Goal: Task Accomplishment & Management: Manage account settings

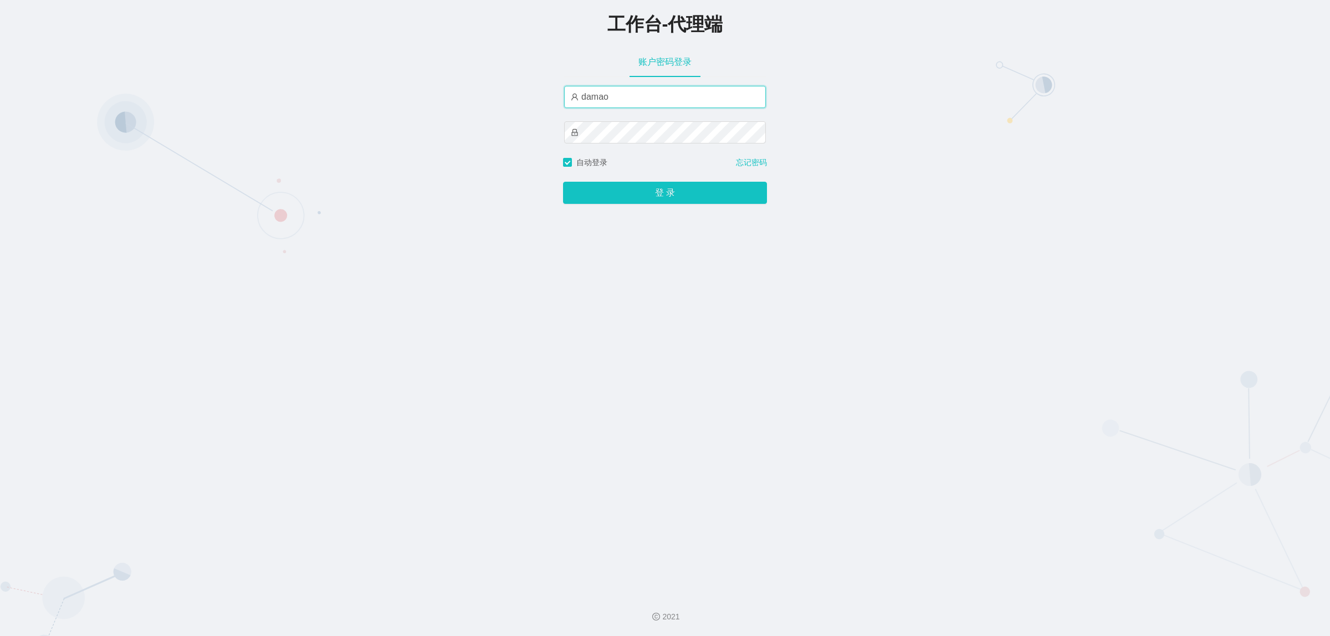
click at [567, 89] on input "damao" at bounding box center [665, 97] width 202 height 22
type input "baoma"
drag, startPoint x: 646, startPoint y: 197, endPoint x: 637, endPoint y: 180, distance: 19.3
click at [647, 197] on button "登 录" at bounding box center [665, 193] width 204 height 22
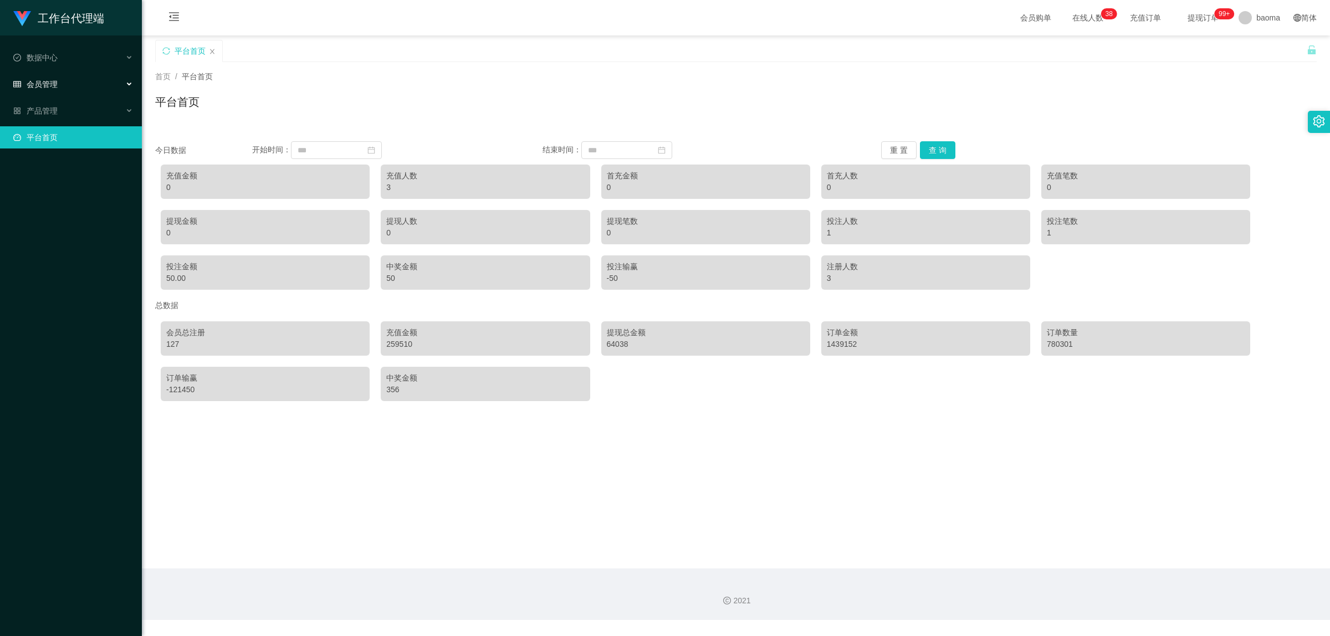
click at [57, 82] on div "会员管理" at bounding box center [71, 84] width 142 height 22
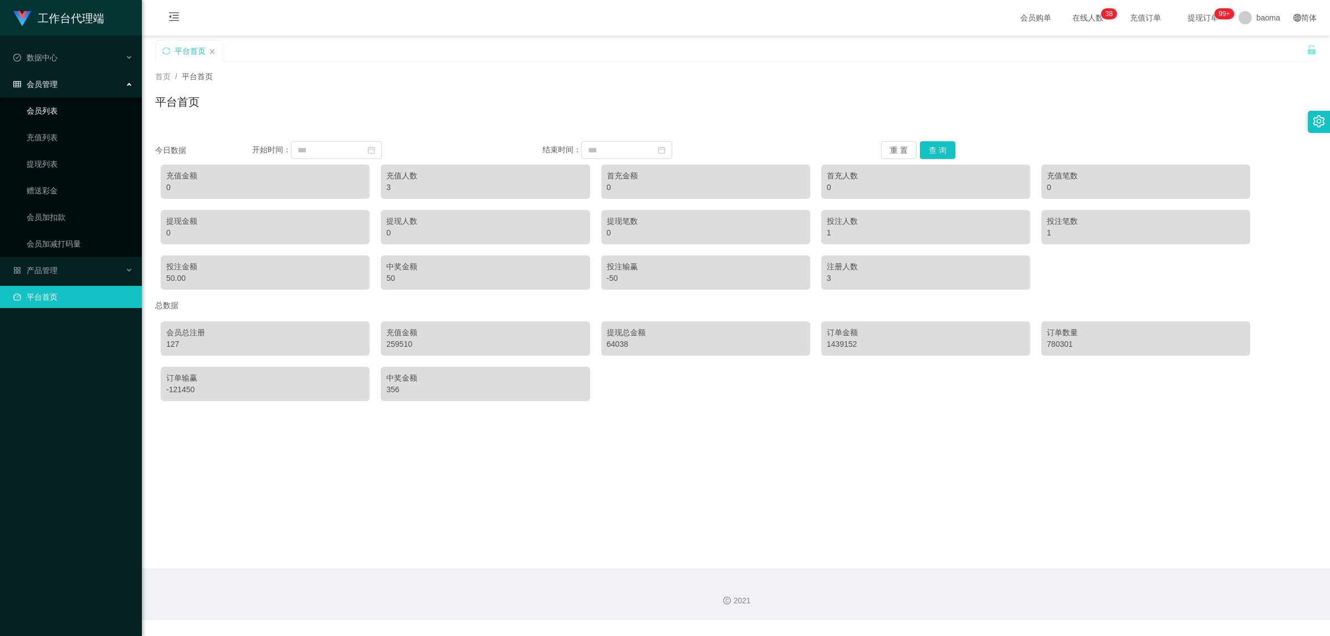
click at [51, 107] on link "会员列表" at bounding box center [80, 111] width 106 height 22
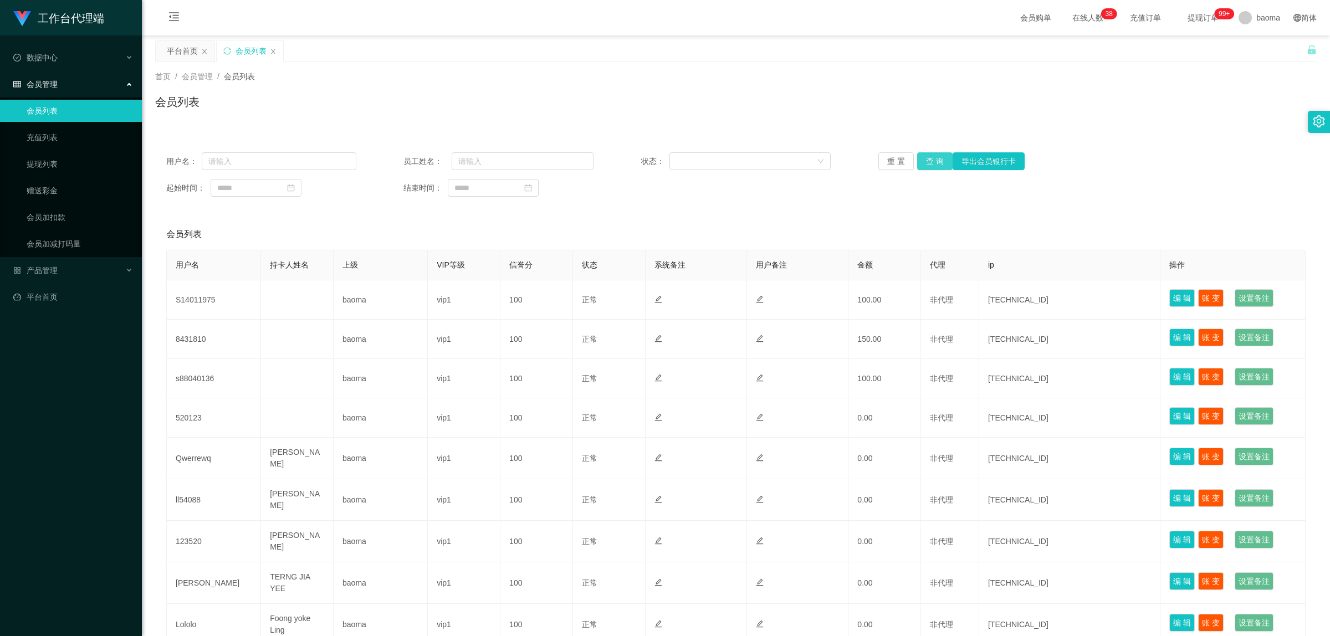
click at [927, 156] on button "查 询" at bounding box center [934, 161] width 35 height 18
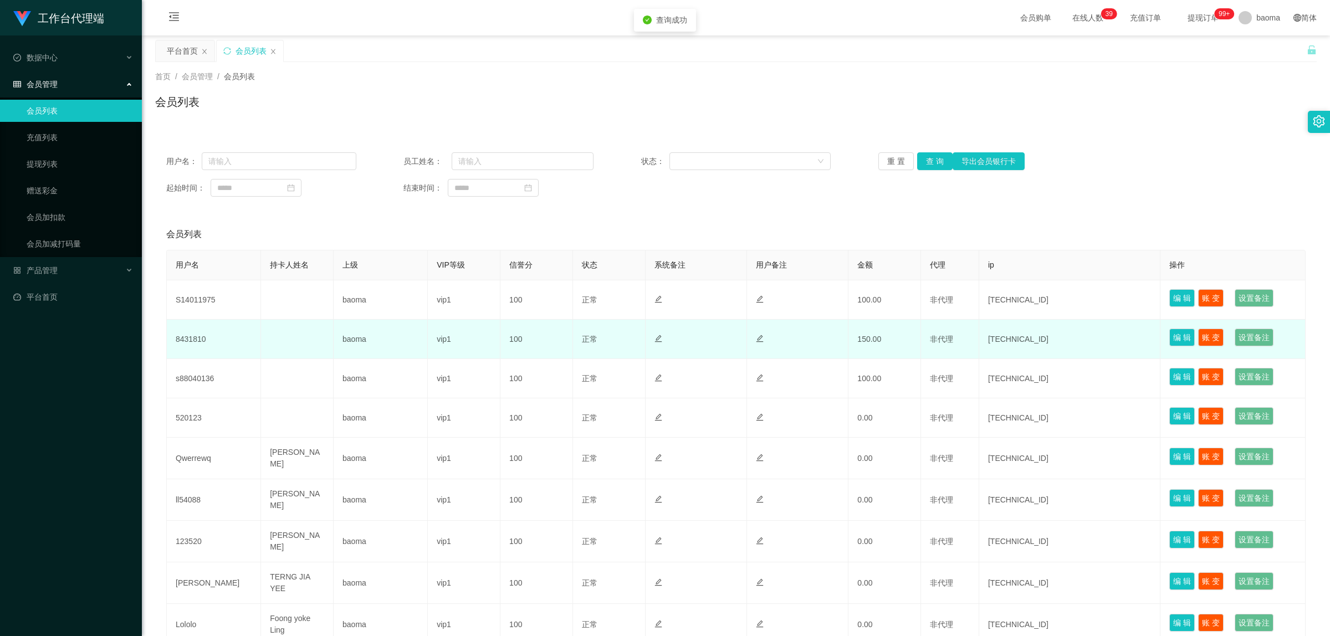
click at [200, 336] on td "8431810" at bounding box center [214, 339] width 94 height 39
click at [200, 335] on td "8431810" at bounding box center [214, 339] width 94 height 39
copy td "8431810"
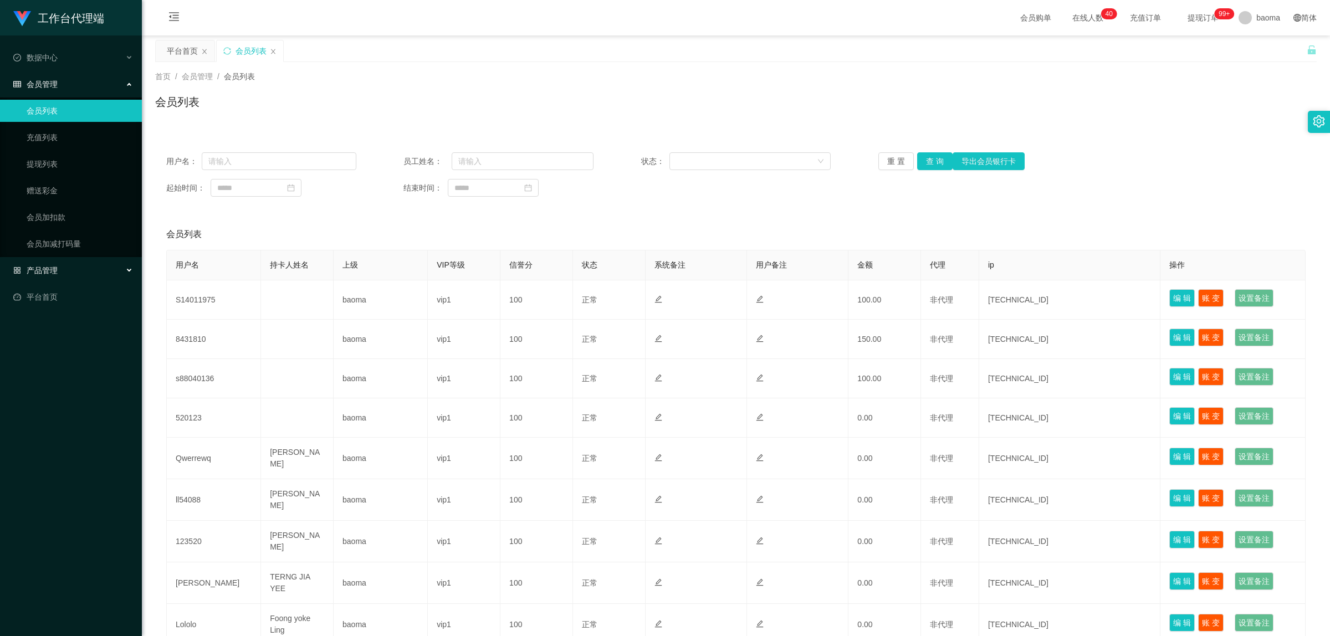
drag, startPoint x: 55, startPoint y: 266, endPoint x: 74, endPoint y: 261, distance: 19.0
click at [55, 266] on span "产品管理" at bounding box center [35, 270] width 44 height 9
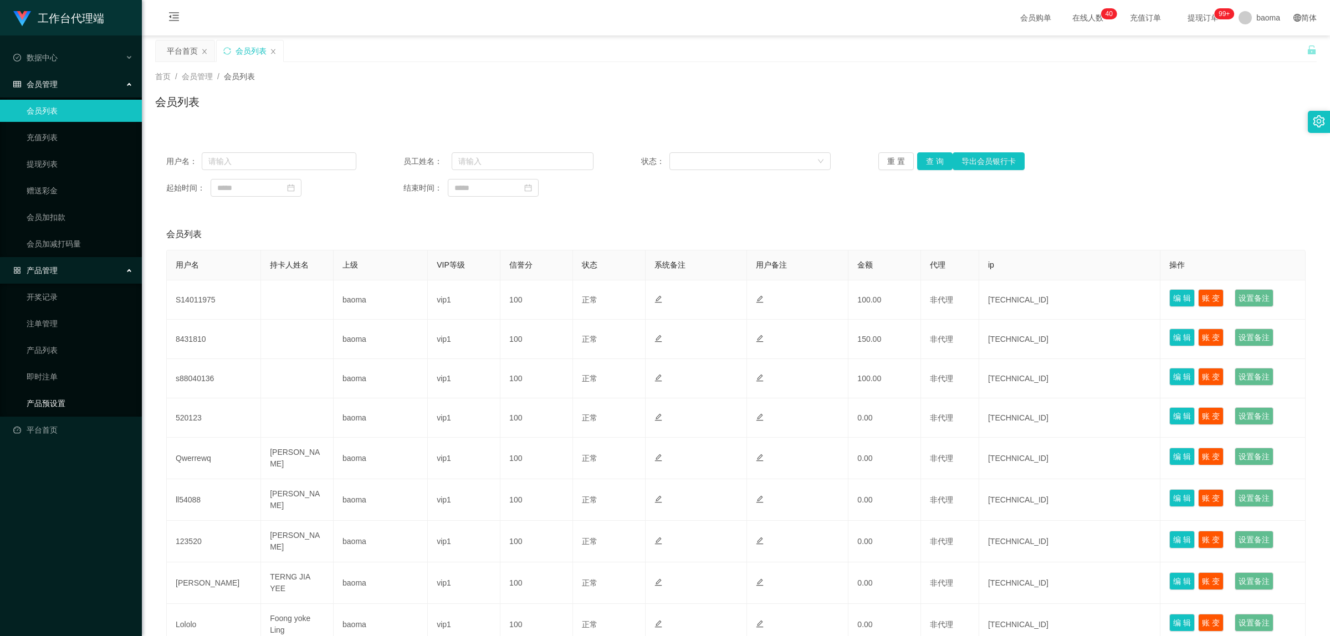
drag, startPoint x: 74, startPoint y: 405, endPoint x: 67, endPoint y: 400, distance: 8.0
click at [73, 405] on link "产品预设置" at bounding box center [80, 403] width 106 height 22
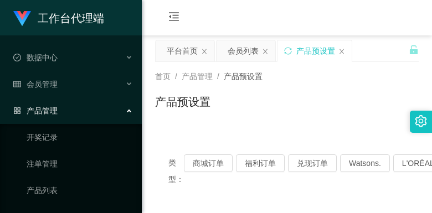
drag, startPoint x: 298, startPoint y: 13, endPoint x: 320, endPoint y: 0, distance: 25.1
click at [300, 11] on div "会员购单 在线人数 0 1 2 3 4 5 6 7 8 9 0 1 2 3 4 5 6 7 8 9 0 1 2 3 4 5 6 7 8 9 0 1 2 3 4…" at bounding box center [287, 18] width 290 height 36
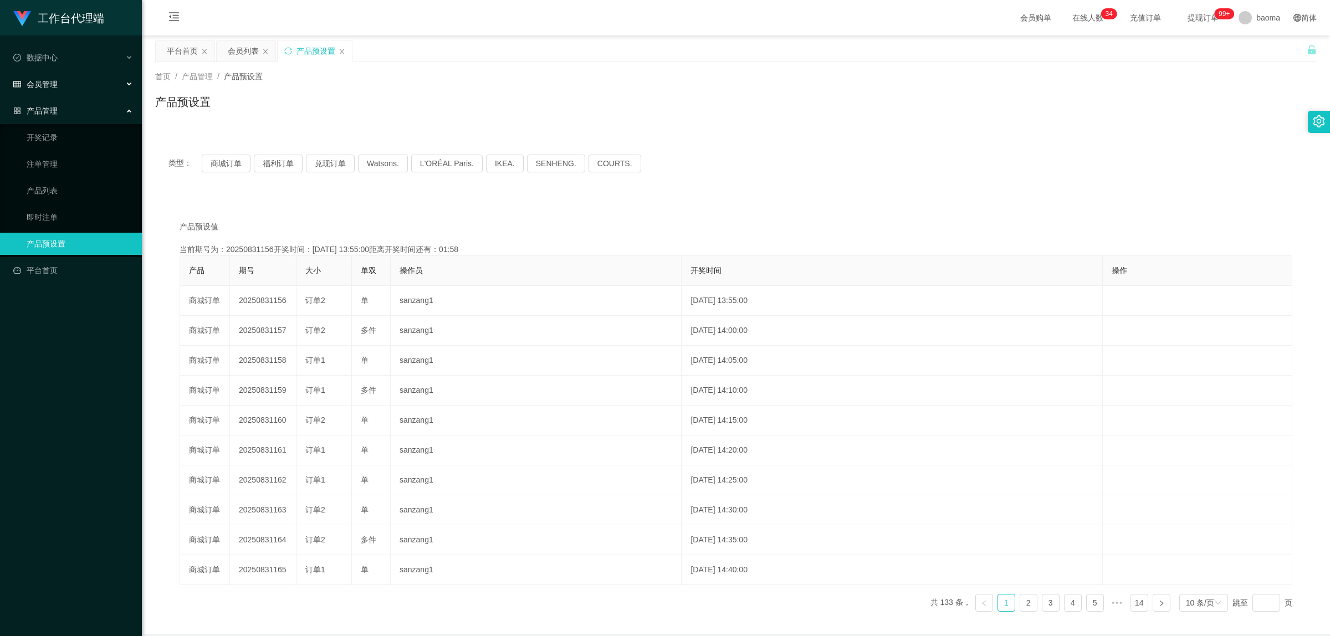
click at [49, 87] on span "会员管理" at bounding box center [35, 84] width 44 height 9
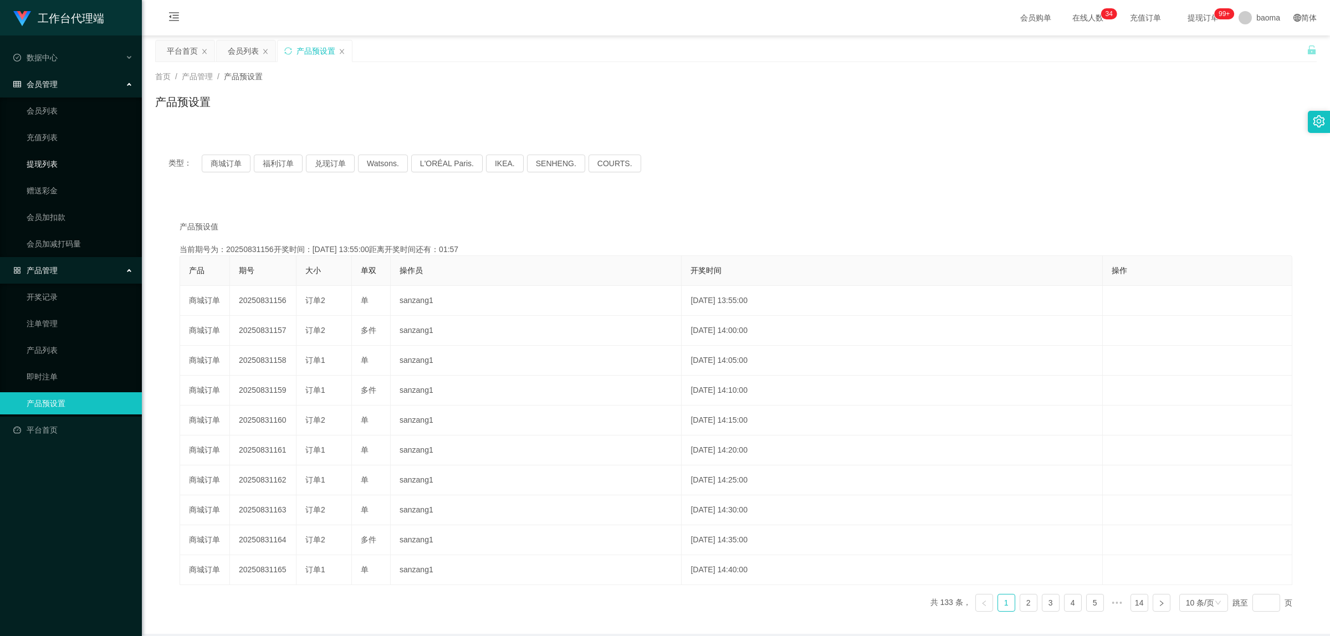
drag, startPoint x: 44, startPoint y: 164, endPoint x: 54, endPoint y: 161, distance: 9.8
click at [45, 162] on link "提现列表" at bounding box center [80, 164] width 106 height 22
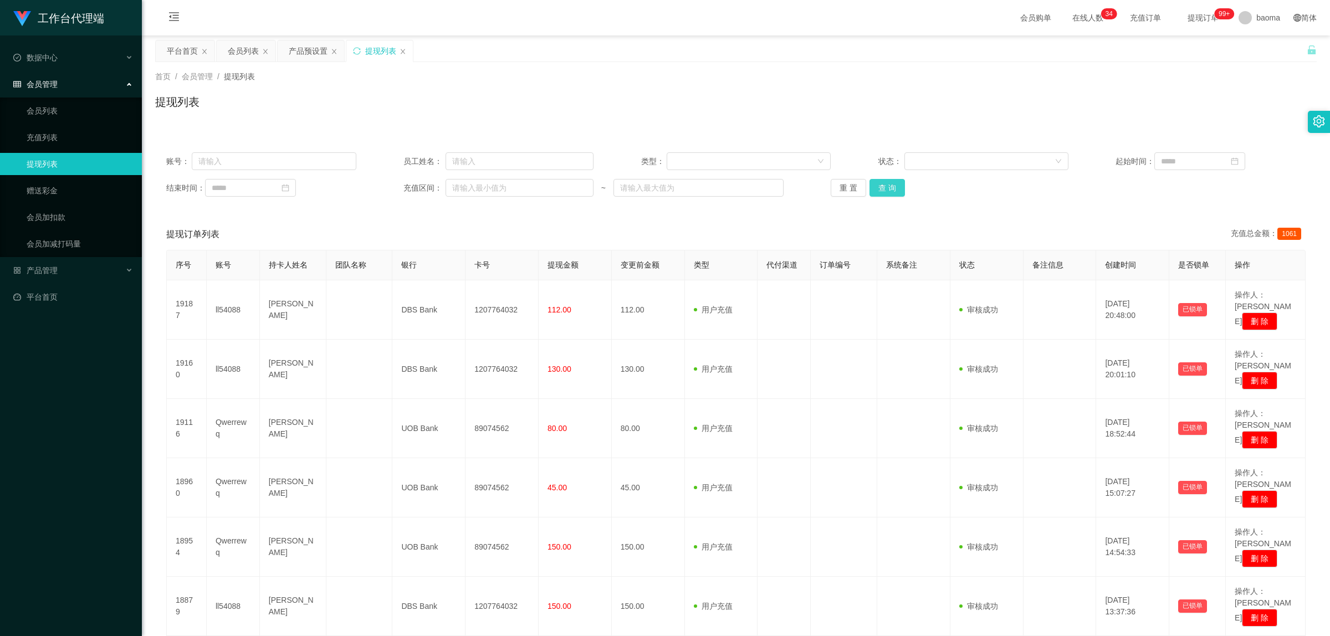
click at [882, 188] on button "查 询" at bounding box center [887, 188] width 35 height 18
click at [885, 188] on button "查 询" at bounding box center [887, 188] width 35 height 18
click at [885, 188] on div "重 置 查 询" at bounding box center [926, 188] width 190 height 18
click at [885, 188] on button "查 询" at bounding box center [887, 188] width 35 height 18
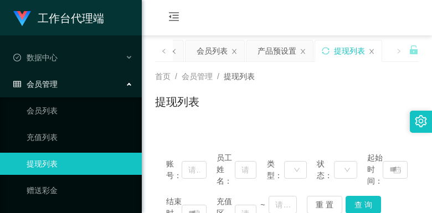
click at [323, 87] on div "首页 / 会员管理 / 提现列表 / 提现列表" at bounding box center [287, 95] width 264 height 48
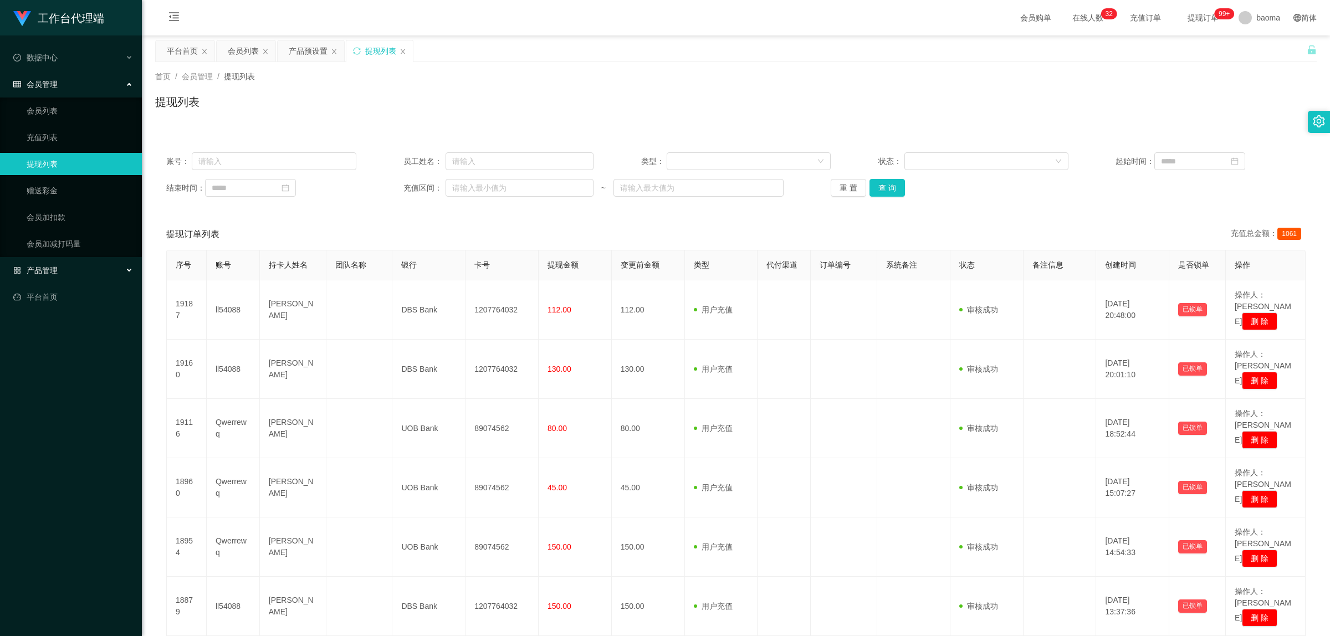
click at [49, 266] on span "产品管理" at bounding box center [35, 270] width 44 height 9
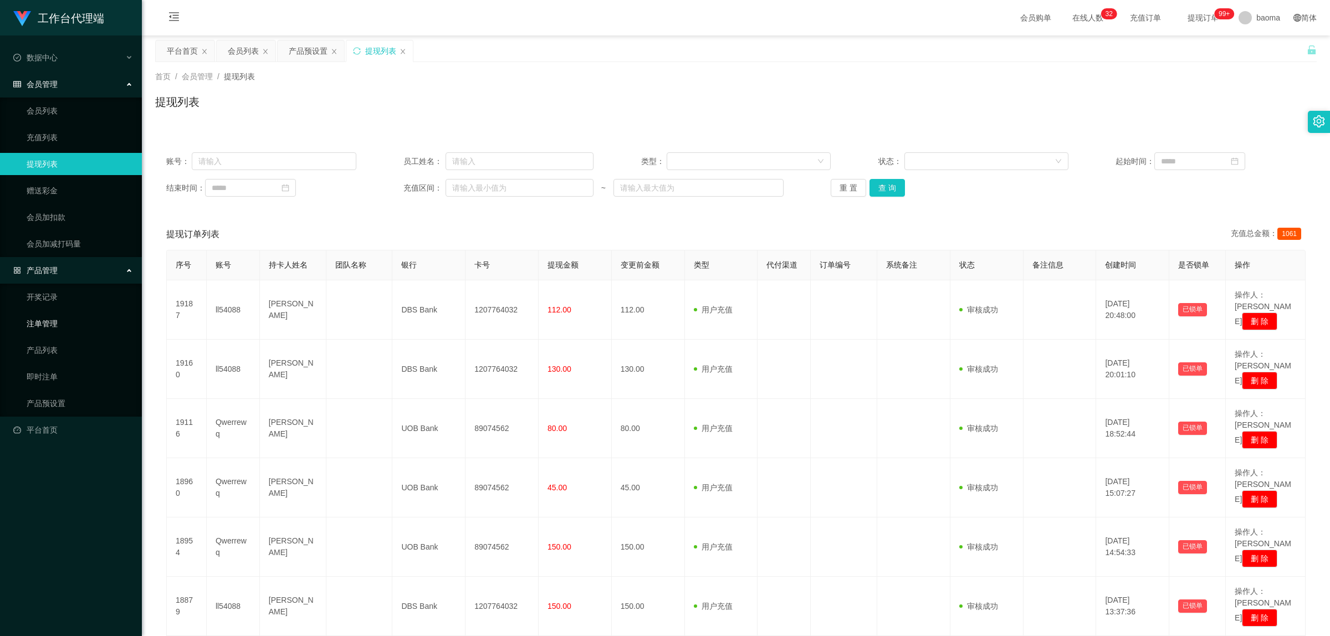
click at [57, 323] on link "注单管理" at bounding box center [80, 324] width 106 height 22
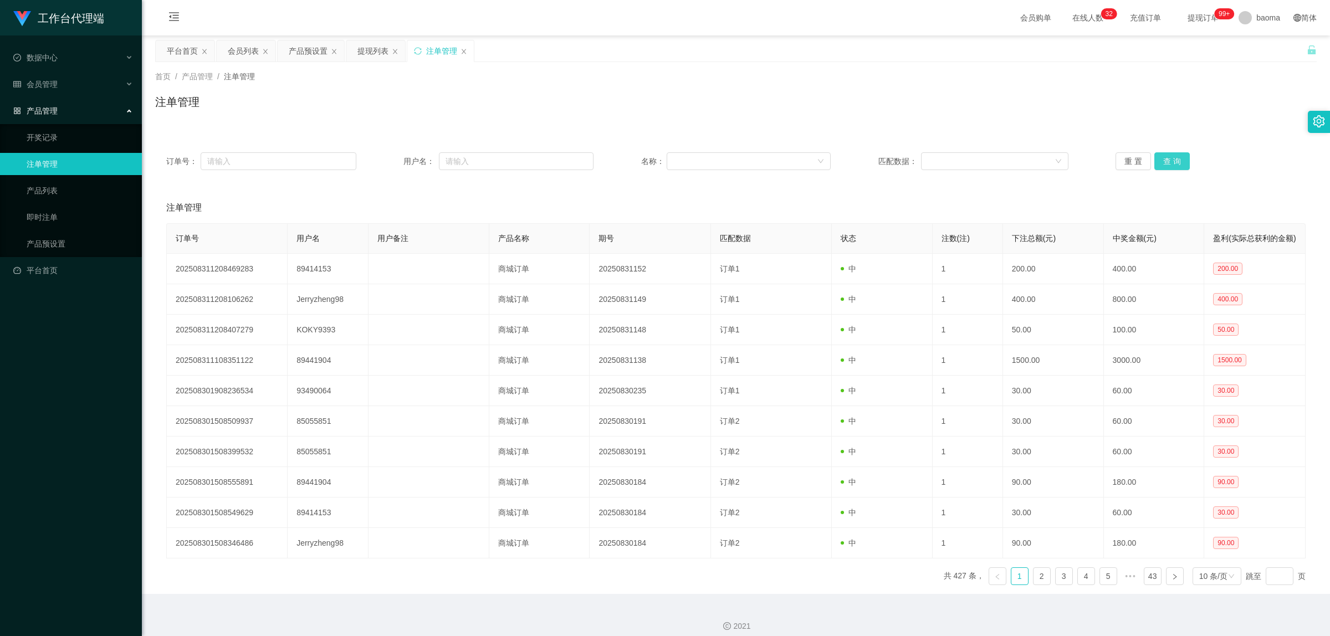
click at [1176, 164] on button "查 询" at bounding box center [1172, 161] width 35 height 18
click at [1178, 160] on button "查 询" at bounding box center [1172, 161] width 35 height 18
click at [1178, 159] on div "重 置 查 询" at bounding box center [1211, 161] width 190 height 18
click at [1178, 159] on button "查 询" at bounding box center [1172, 161] width 35 height 18
click at [1178, 159] on div "重 置 查 询" at bounding box center [1211, 161] width 190 height 18
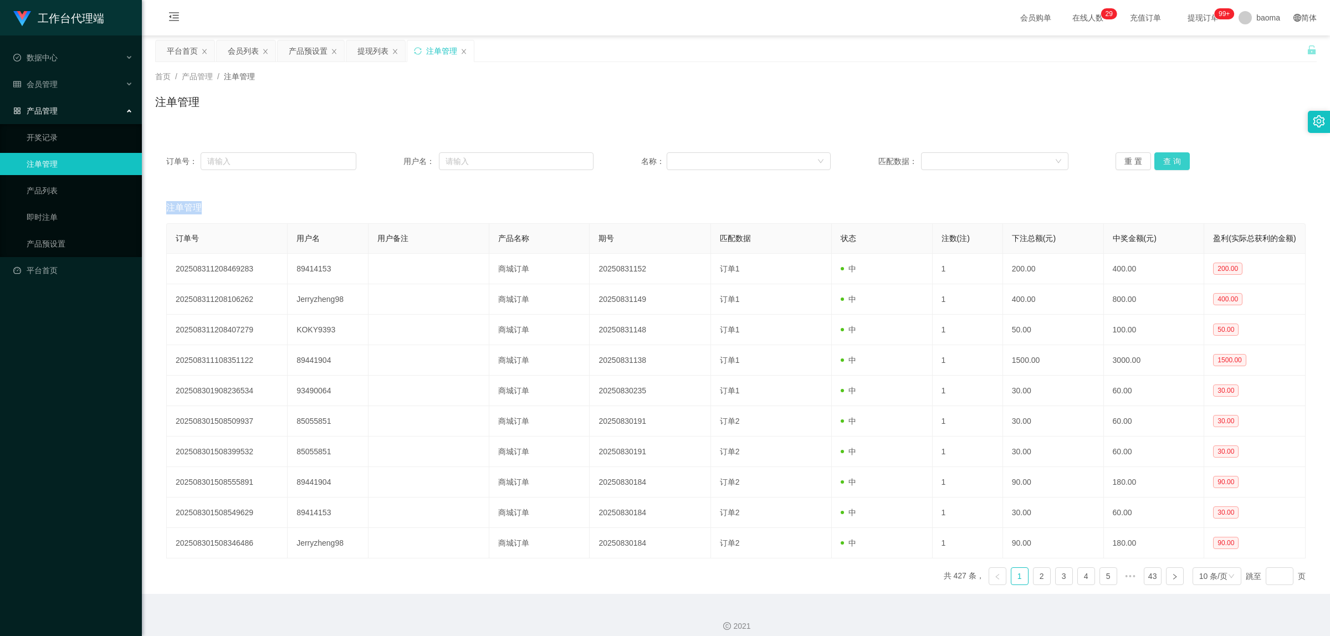
click at [1178, 159] on button "查 询" at bounding box center [1172, 161] width 35 height 18
click at [1262, 18] on span "baoma" at bounding box center [1269, 17] width 24 height 35
click at [1250, 53] on span "退出登录" at bounding box center [1256, 48] width 31 height 9
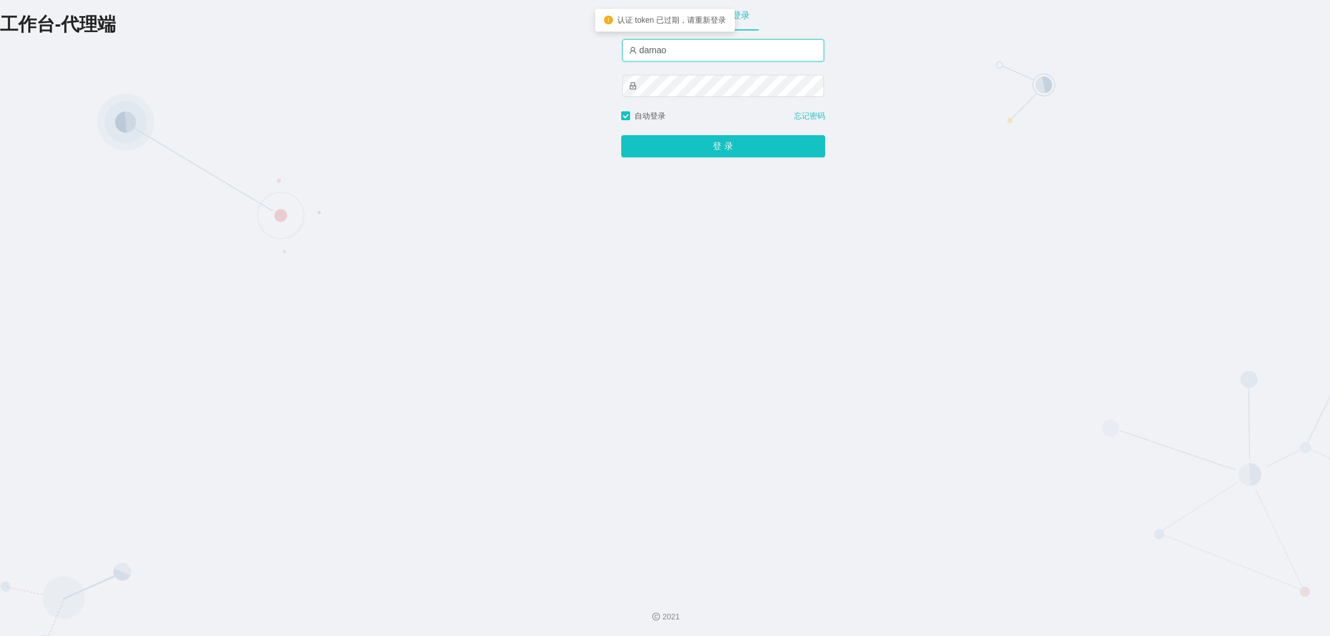
click at [688, 50] on input "damao" at bounding box center [723, 50] width 202 height 22
type input "baoma"
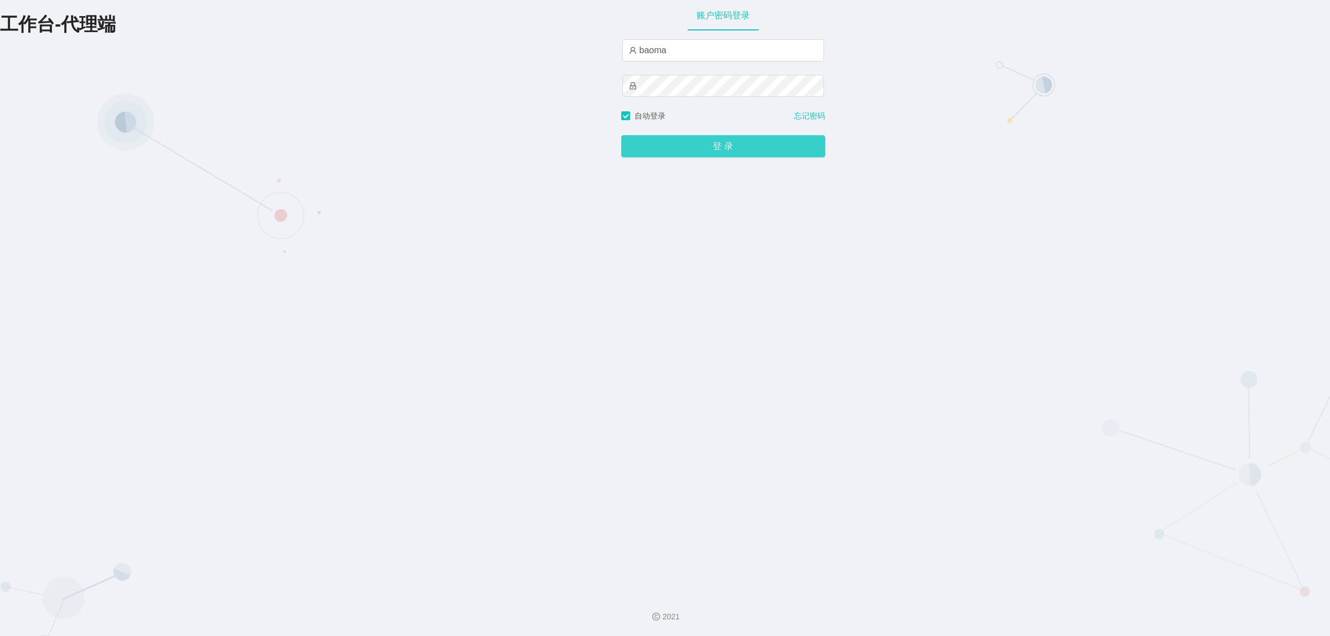
click at [738, 150] on button "登 录" at bounding box center [723, 146] width 204 height 22
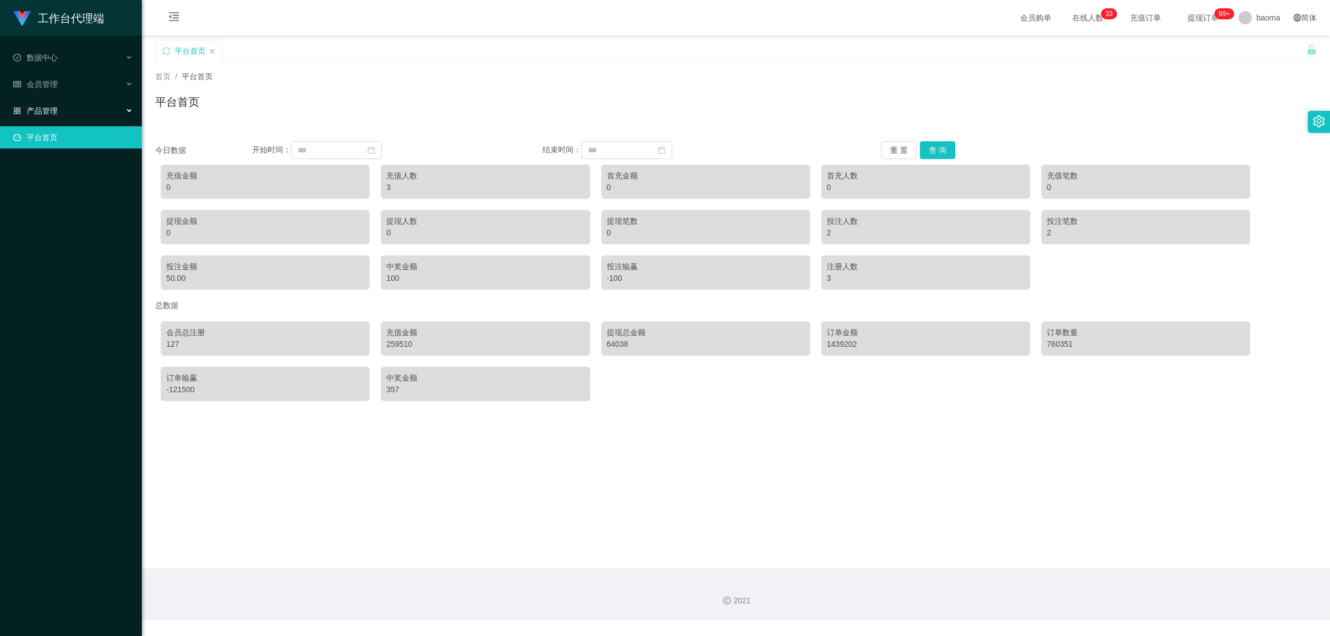
click at [58, 111] on div "产品管理" at bounding box center [71, 111] width 142 height 22
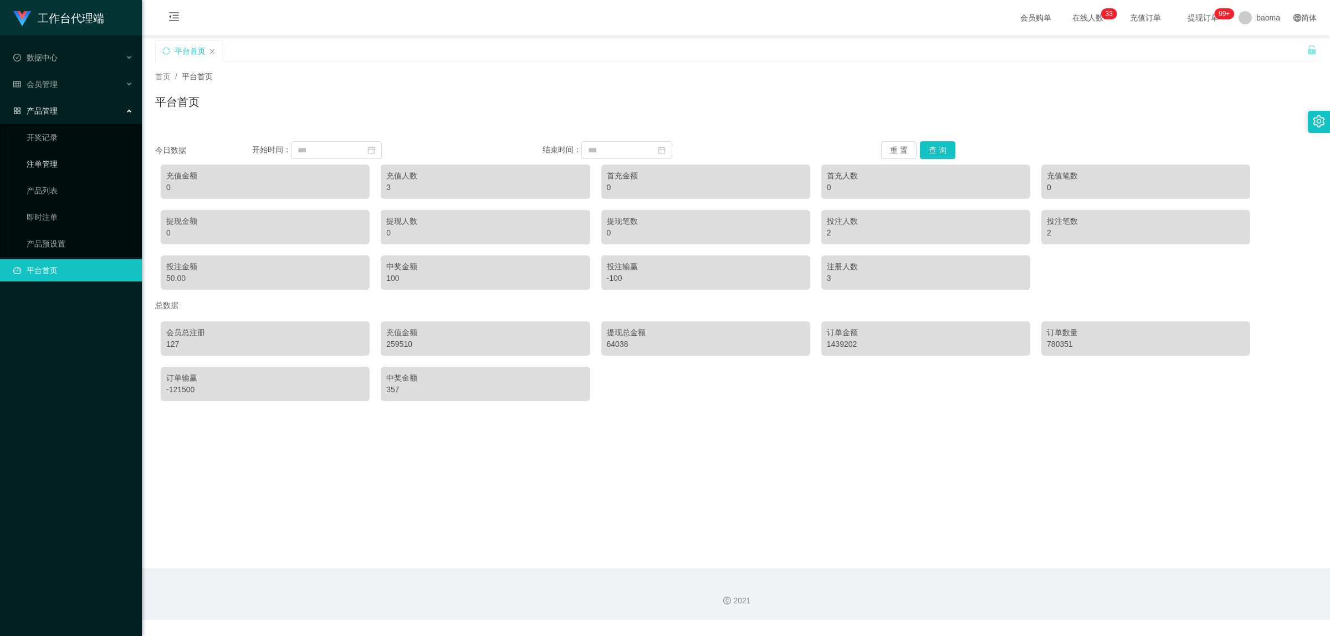
click at [48, 162] on link "注单管理" at bounding box center [80, 164] width 106 height 22
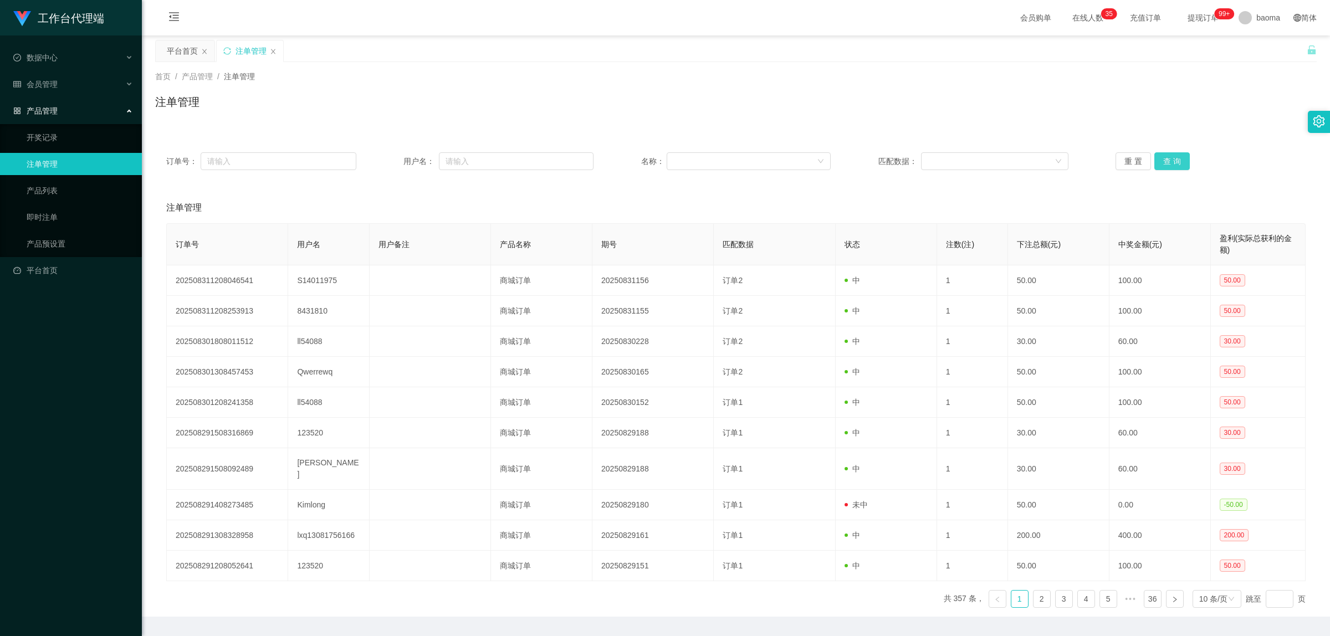
click at [1176, 162] on button "查 询" at bounding box center [1172, 161] width 35 height 18
click at [1175, 162] on div "重 置 查 询" at bounding box center [1211, 161] width 190 height 18
click at [1175, 162] on button "查 询" at bounding box center [1172, 161] width 35 height 18
click at [49, 85] on span "会员管理" at bounding box center [35, 84] width 44 height 9
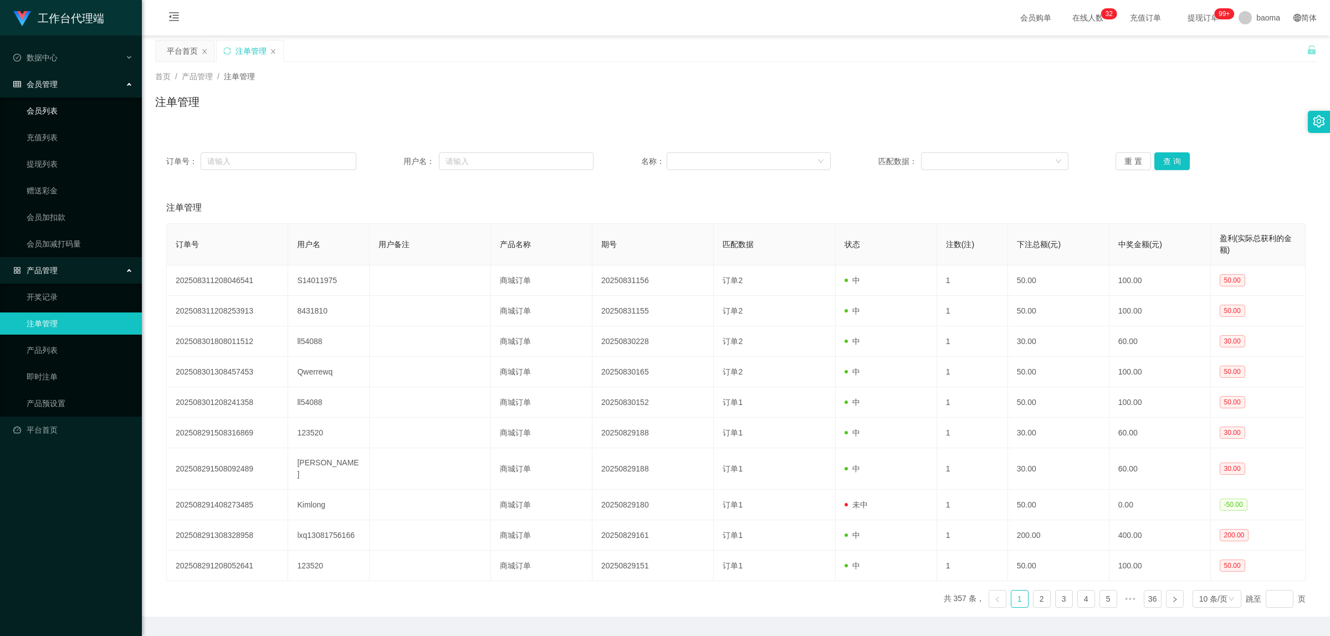
click at [64, 106] on link "会员列表" at bounding box center [80, 111] width 106 height 22
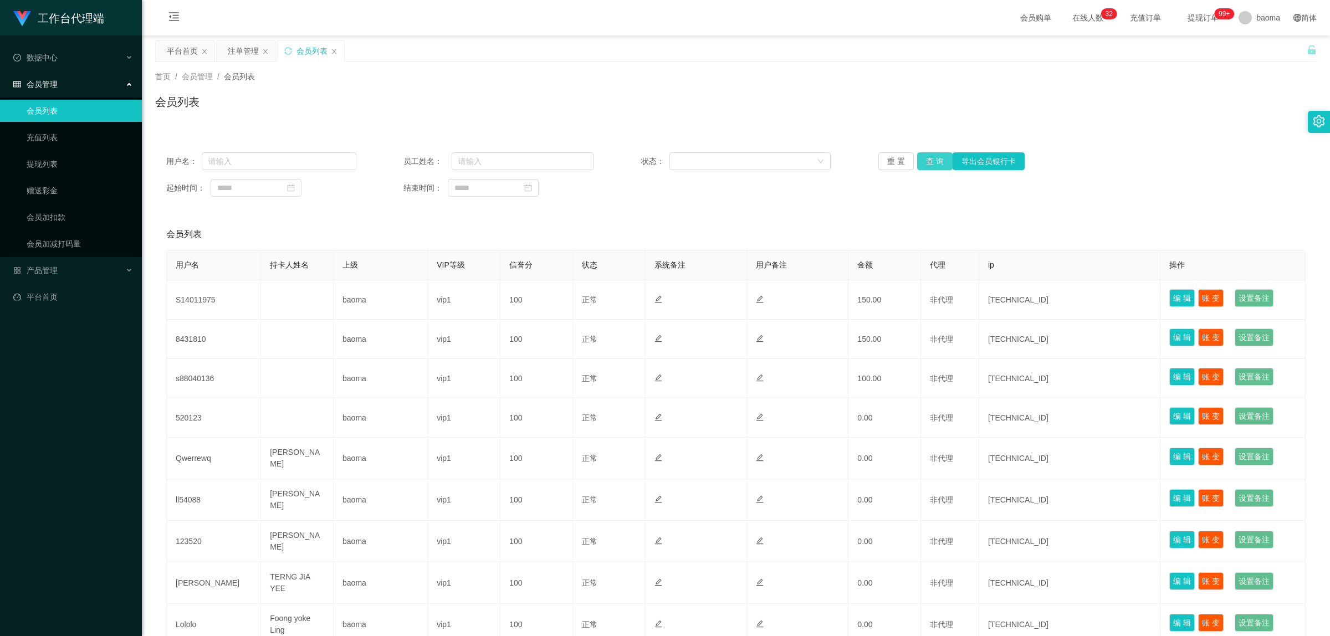
click at [933, 164] on button "查 询" at bounding box center [934, 161] width 35 height 18
click at [929, 164] on button "查 询" at bounding box center [934, 161] width 35 height 18
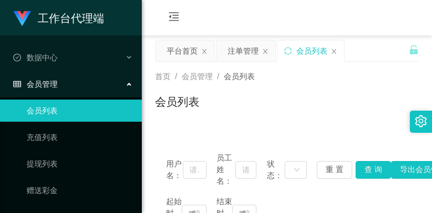
drag, startPoint x: 350, startPoint y: 25, endPoint x: 363, endPoint y: 0, distance: 28.0
click at [350, 23] on div "会员购单 在线人数 0 1 2 3 4 5 6 7 8 9 0 1 2 3 4 5 6 7 8 9 0 1 2 3 4 5 6 7 8 9 0 1 2 3 4…" at bounding box center [287, 18] width 290 height 36
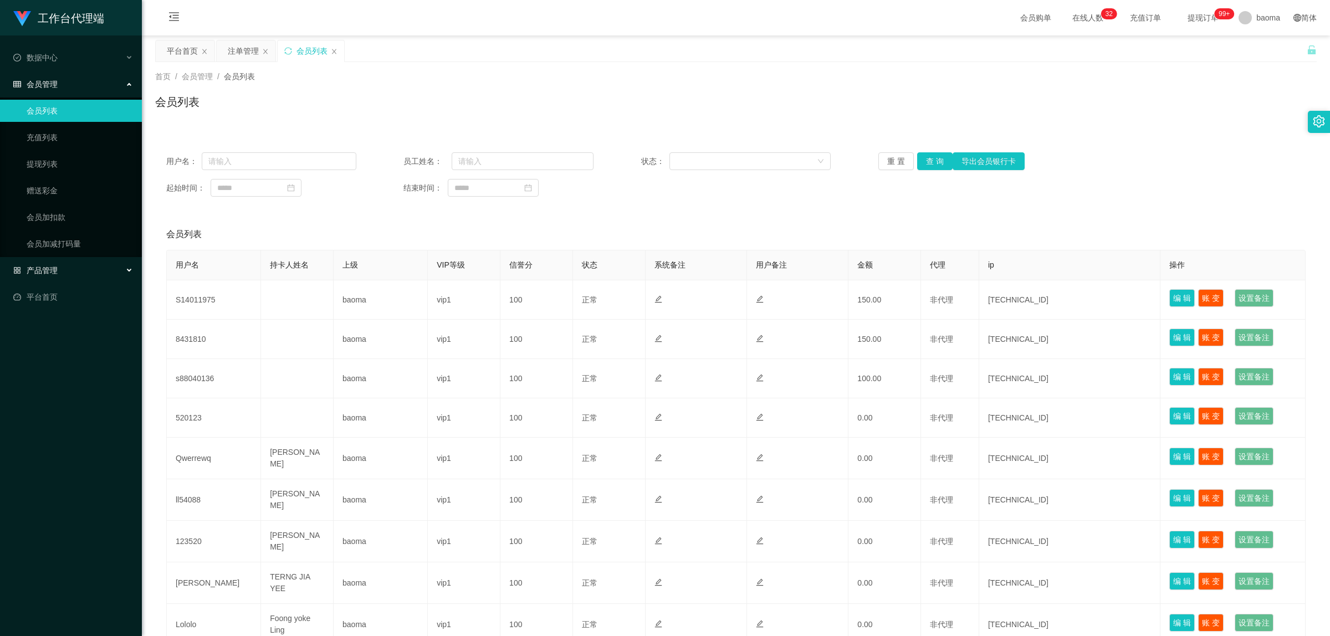
click at [64, 269] on div "产品管理" at bounding box center [71, 270] width 142 height 22
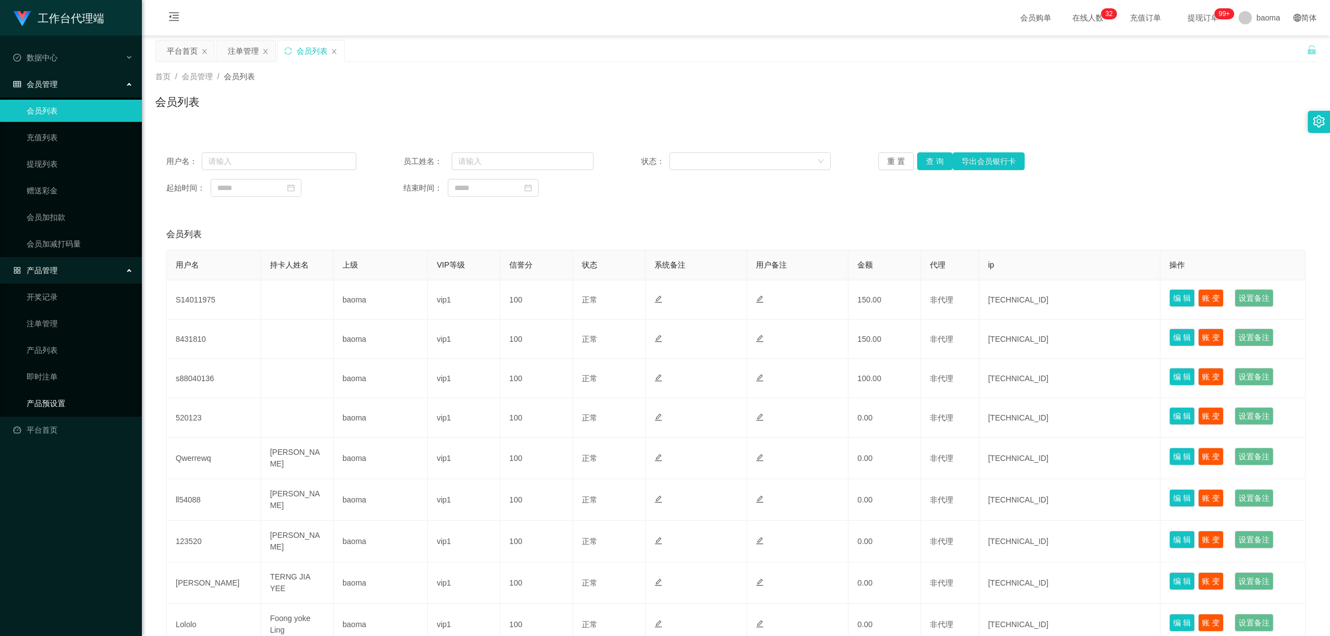
drag, startPoint x: 63, startPoint y: 403, endPoint x: 74, endPoint y: 401, distance: 11.3
click at [64, 402] on link "产品预设置" at bounding box center [80, 403] width 106 height 22
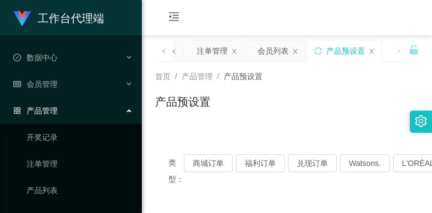
click at [320, 13] on div "会员购单 在线人数 0 1 2 3 4 5 6 7 8 9 0 1 2 3 4 5 6 7 8 9 0 1 2 3 4 5 6 7 8 9 0 1 2 3 4…" at bounding box center [287, 18] width 290 height 36
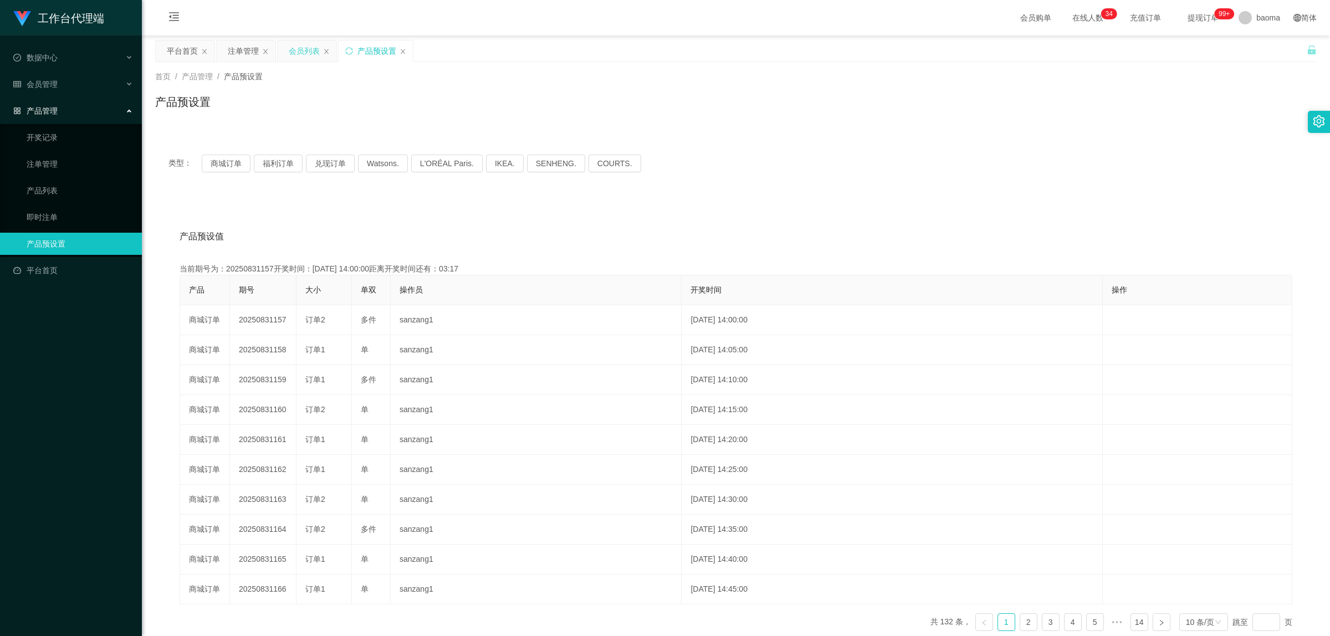
click at [306, 49] on div "会员列表" at bounding box center [304, 50] width 31 height 21
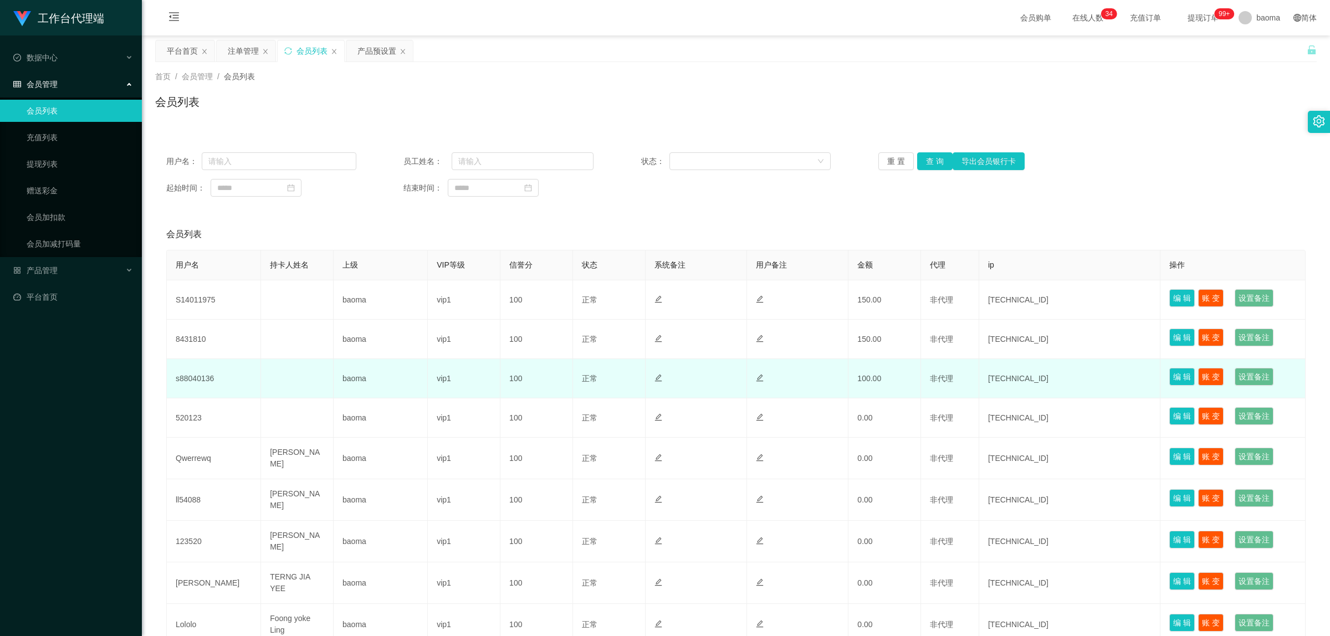
click at [201, 380] on td "s88040136" at bounding box center [214, 378] width 94 height 39
copy td "s88040136"
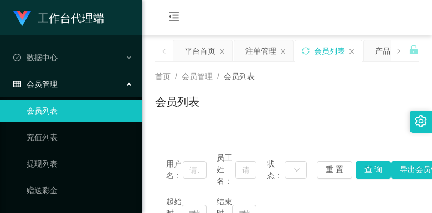
click at [351, 80] on div "首页 / 会员管理 / 会员列表 /" at bounding box center [287, 77] width 264 height 12
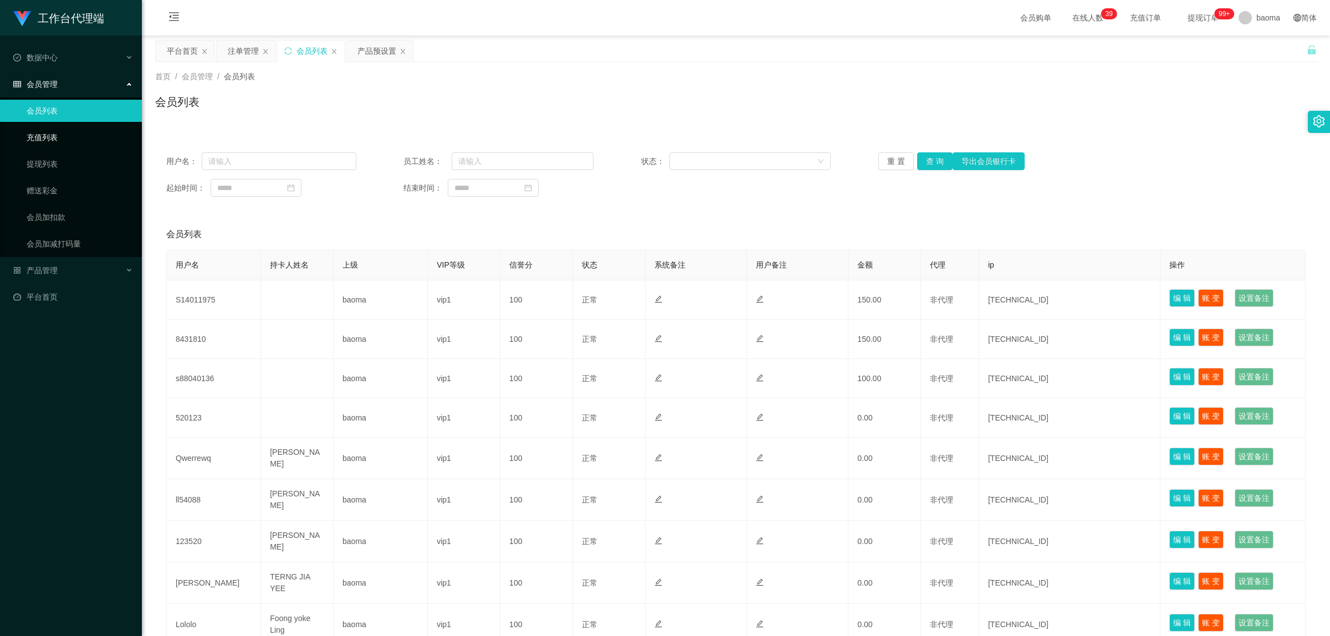
click at [57, 140] on link "充值列表" at bounding box center [80, 137] width 106 height 22
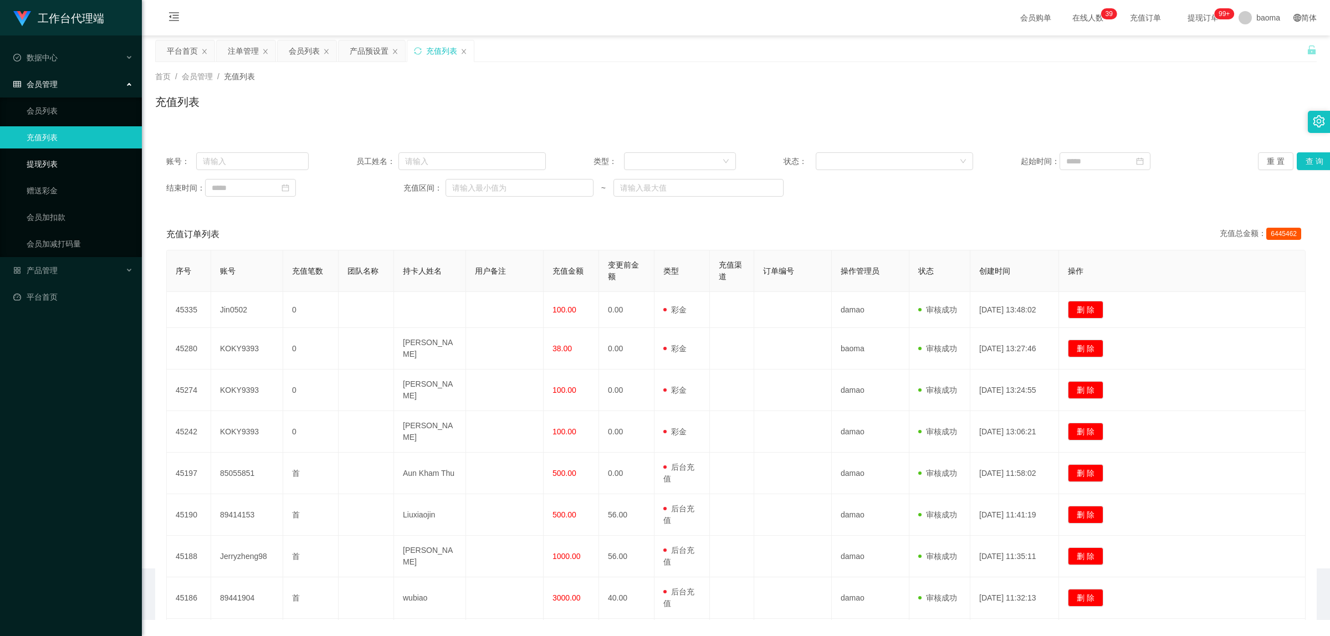
click at [56, 162] on link "提现列表" at bounding box center [80, 164] width 106 height 22
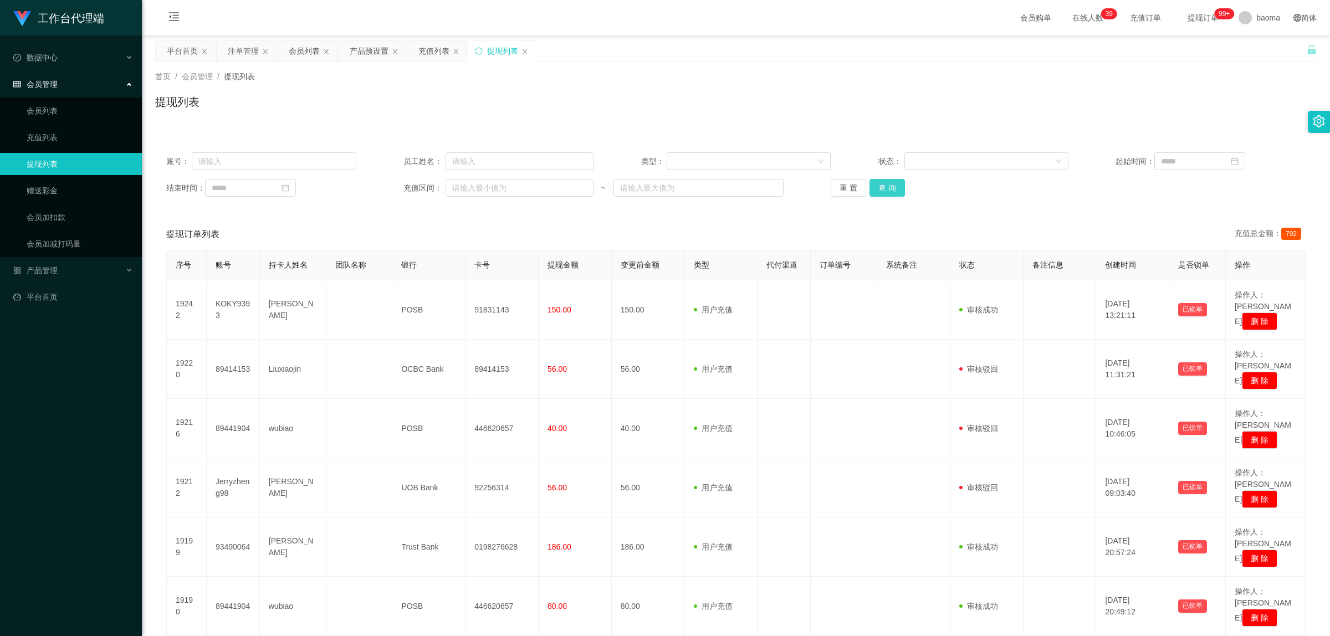
click at [883, 191] on button "查 询" at bounding box center [887, 188] width 35 height 18
